Goal: Transaction & Acquisition: Purchase product/service

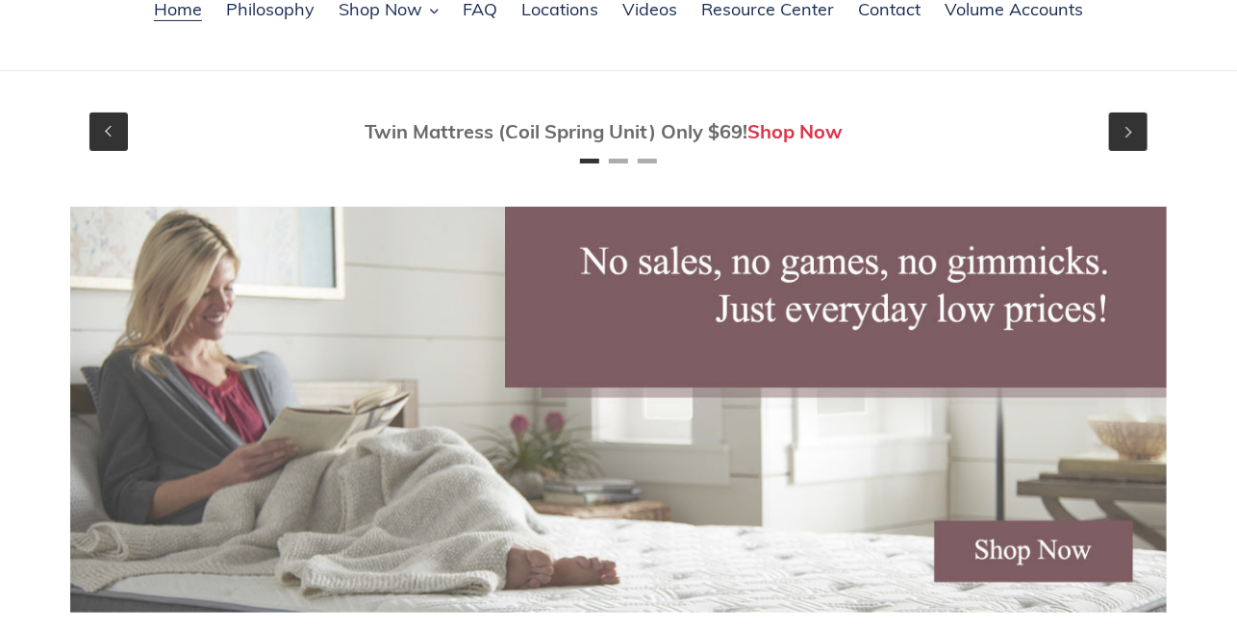
scroll to position [192, 0]
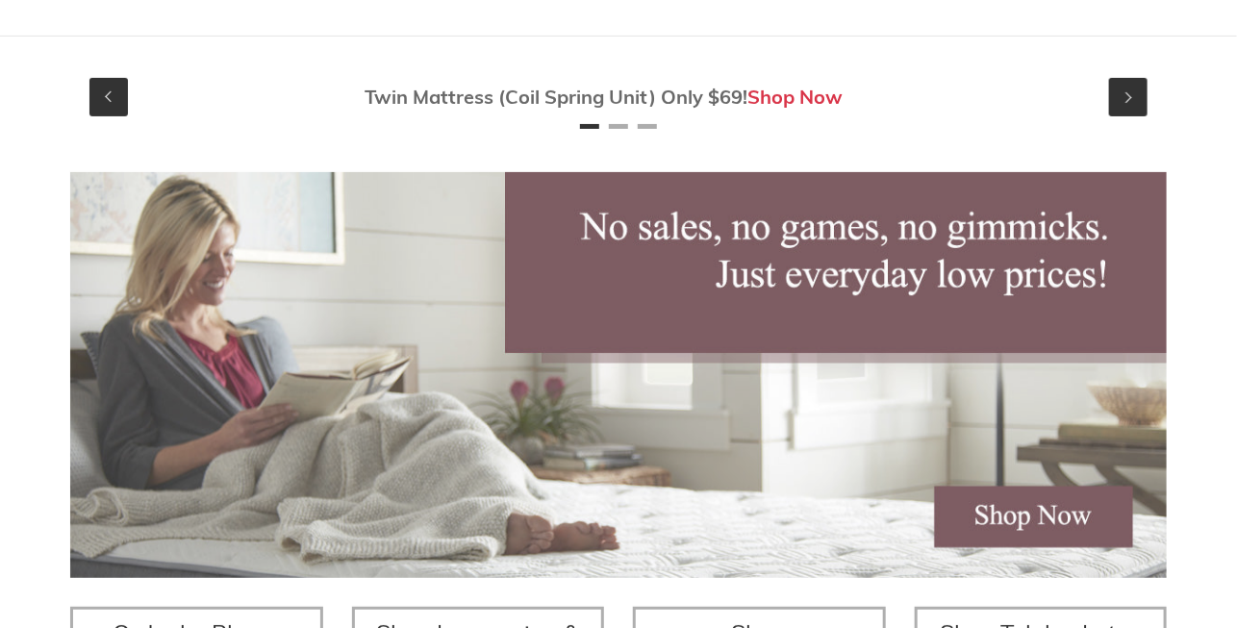
click at [769, 96] on link "Shop Now" at bounding box center [796, 97] width 95 height 24
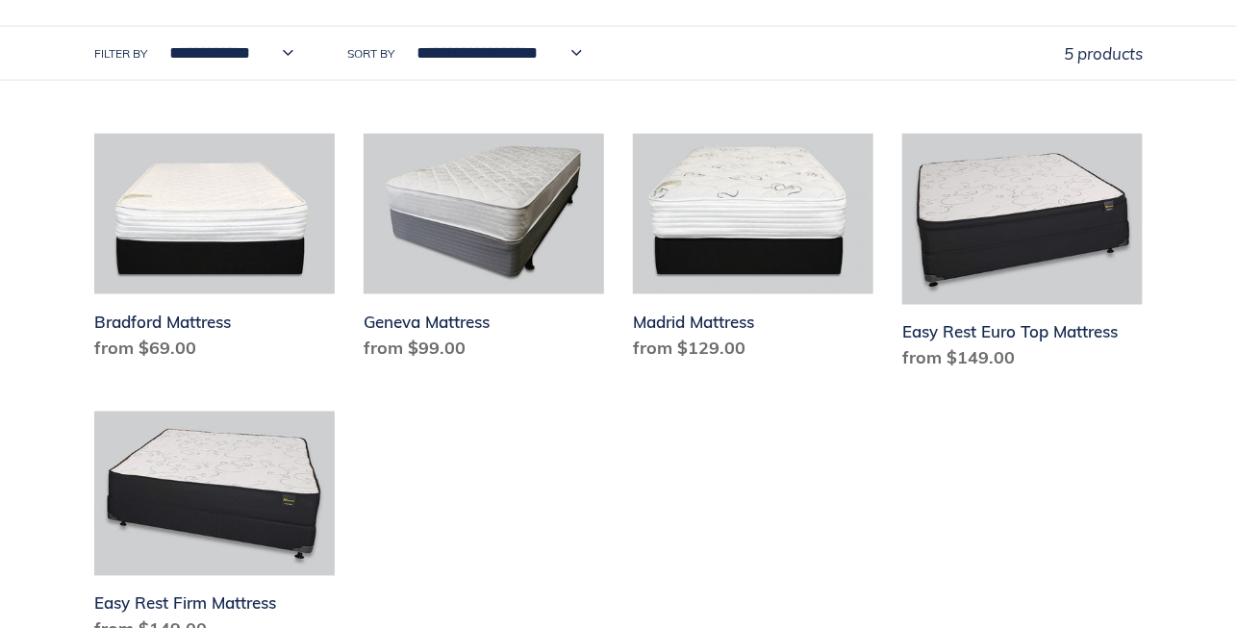
scroll to position [1058, 0]
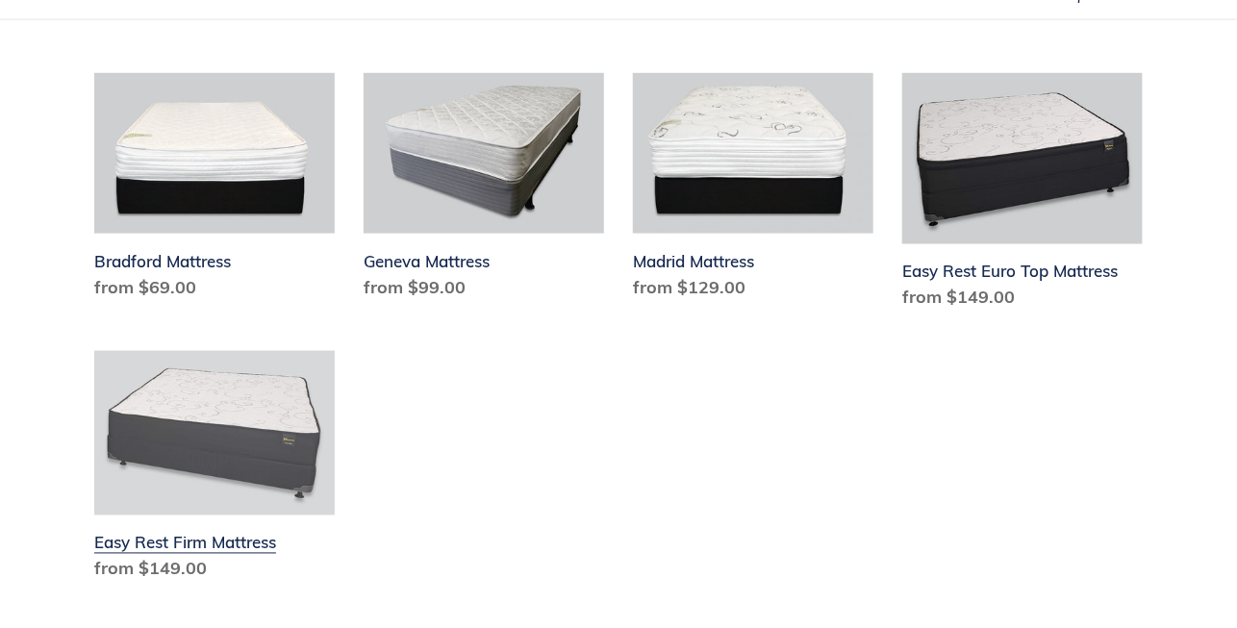
click at [179, 442] on link "Easy Rest Firm Mattress" at bounding box center [214, 470] width 241 height 239
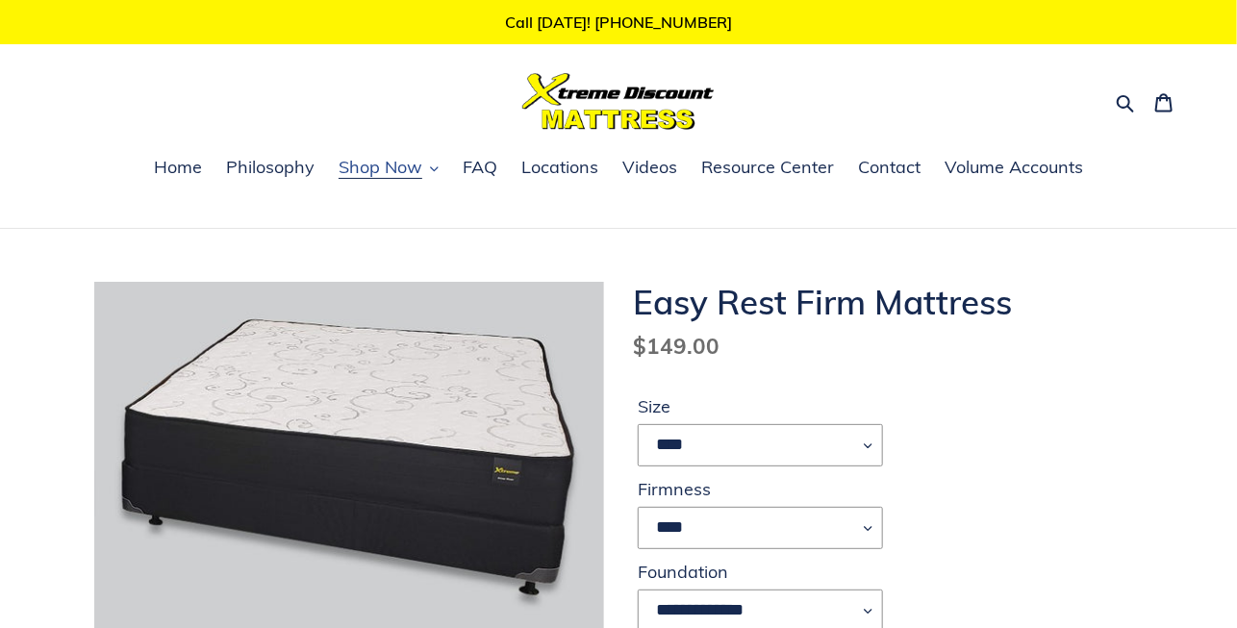
click at [430, 168] on icon "button" at bounding box center [434, 169] width 9 height 9
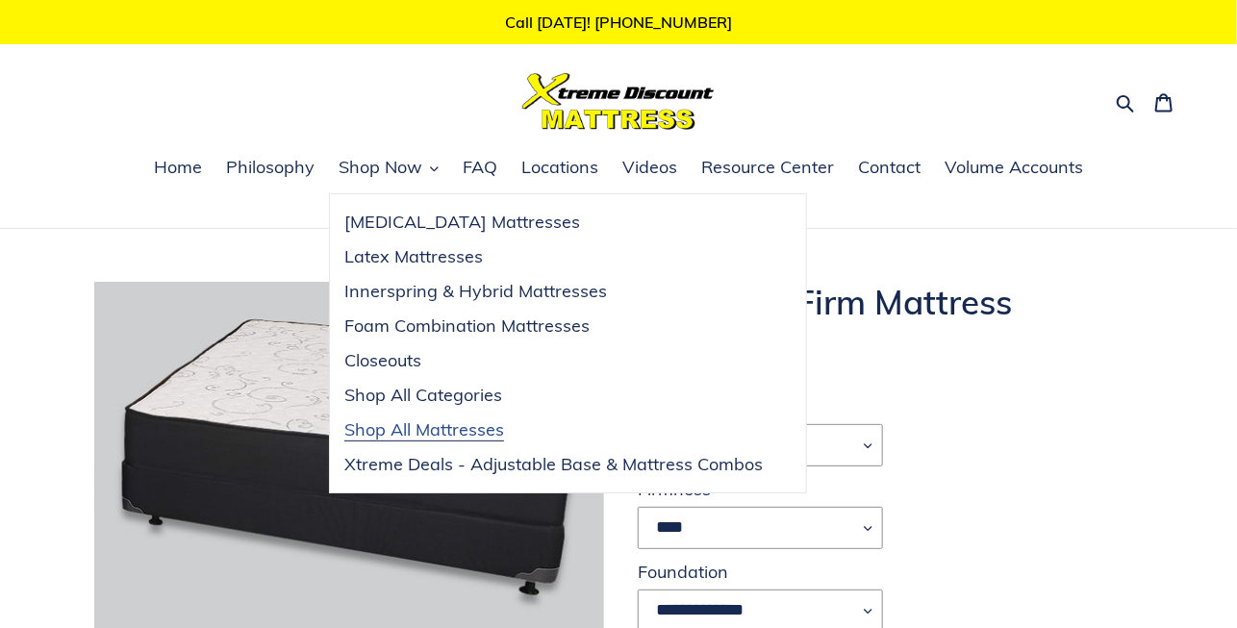
click at [346, 433] on span "Shop All Mattresses" at bounding box center [424, 430] width 160 height 23
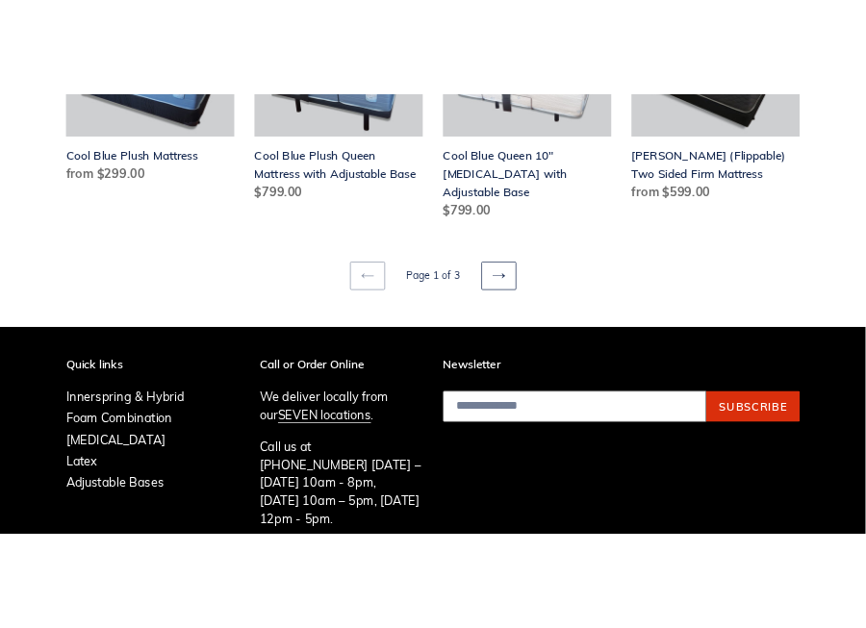
scroll to position [2515, 0]
